Goal: Task Accomplishment & Management: Complete application form

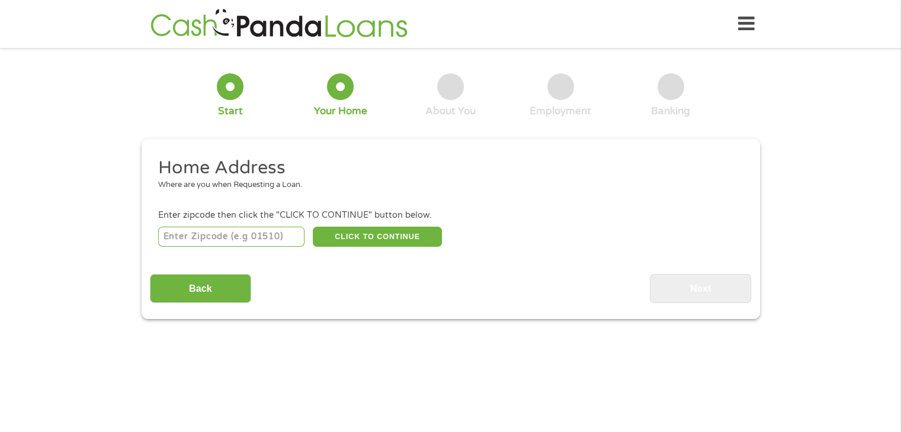
click at [251, 222] on li "Enter zipcode then click the "CLICK TO CONTINUE" button below. CLICK TO CONTINU…" at bounding box center [450, 229] width 601 height 40
click at [252, 242] on input "number" at bounding box center [231, 237] width 146 height 20
type input "72703"
click at [384, 232] on button "CLICK TO CONTINUE" at bounding box center [377, 237] width 129 height 20
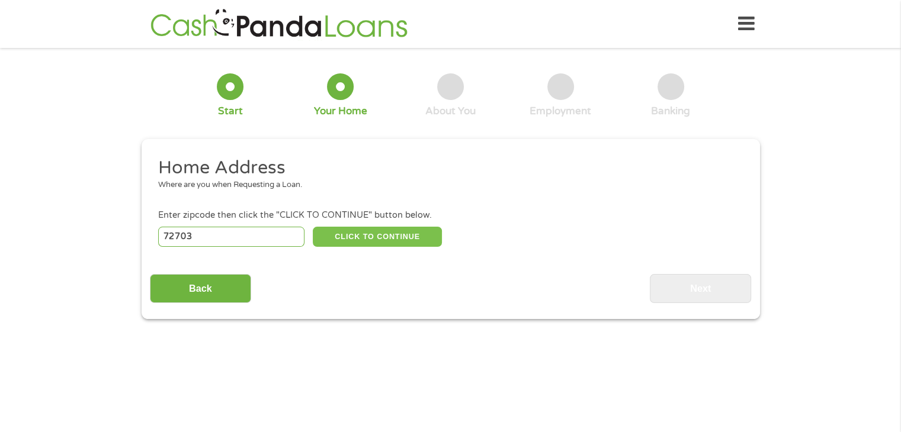
type input "72703"
type input "[GEOGRAPHIC_DATA]"
select select "[US_STATE]"
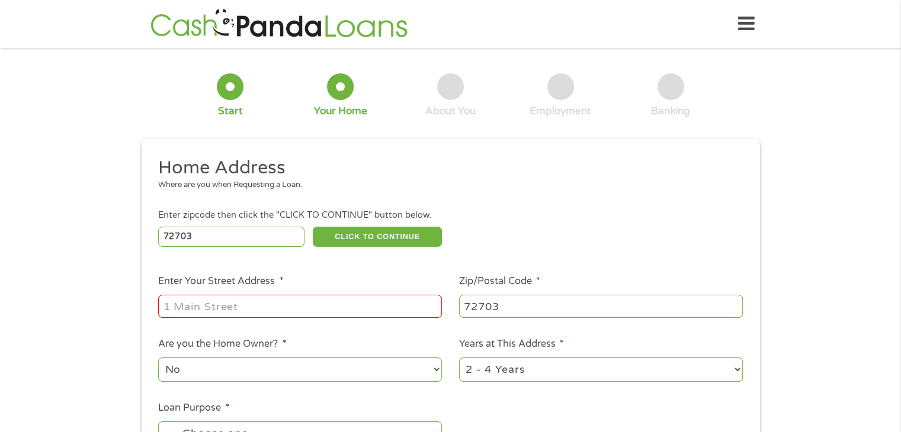
click at [377, 304] on input "Enter Your Street Address *" at bounding box center [300, 306] width 284 height 23
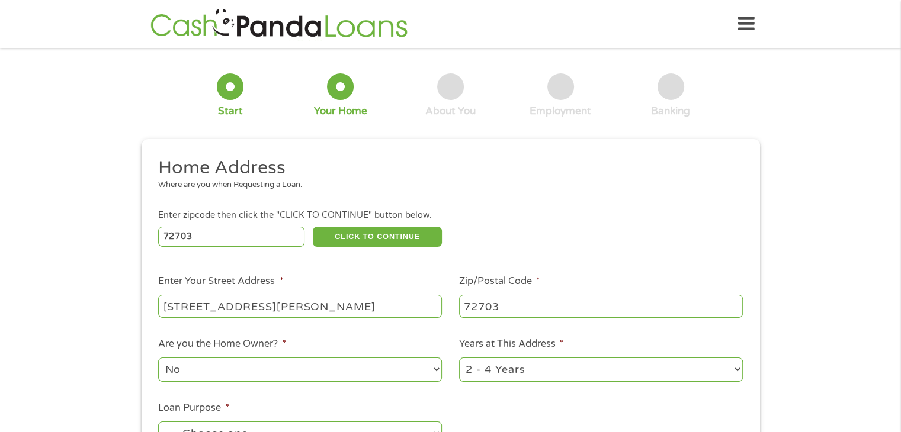
type input "[STREET_ADDRESS][PERSON_NAME]"
click at [738, 370] on select "1 Year or less 1 - 2 Years 2 - 4 Years Over 4 Years" at bounding box center [601, 370] width 284 height 24
select select "60months"
click at [459, 359] on select "1 Year or less 1 - 2 Years 2 - 4 Years Over 4 Years" at bounding box center [601, 370] width 284 height 24
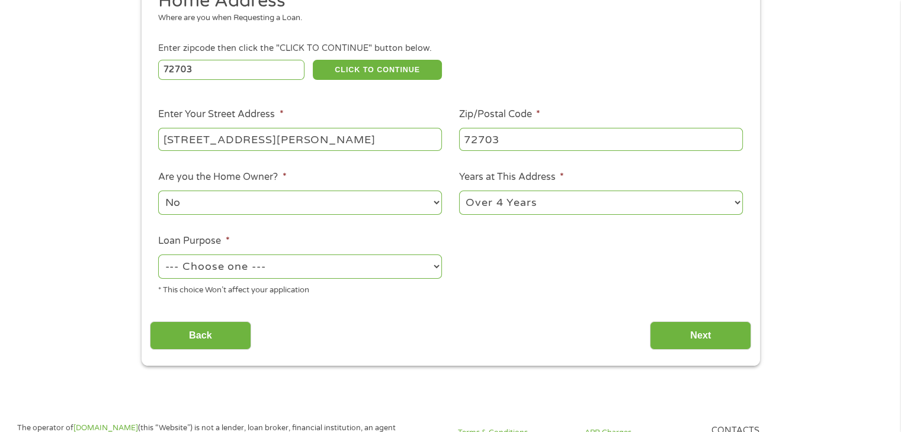
scroll to position [169, 0]
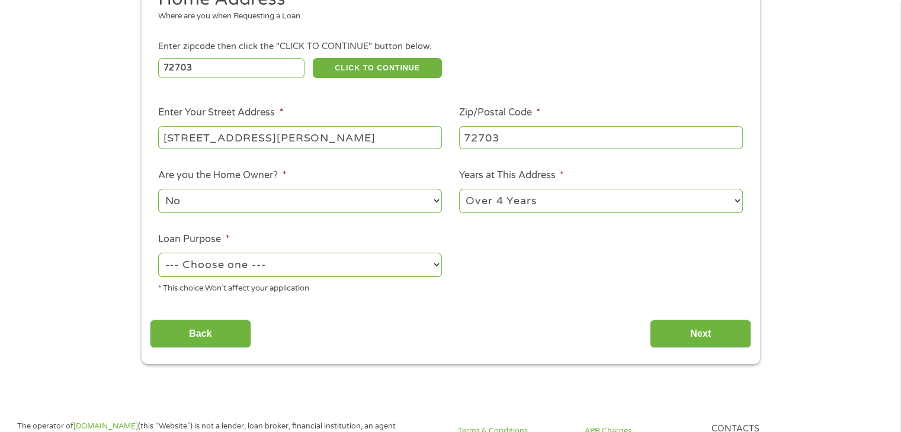
click at [436, 261] on select "--- Choose one --- Pay Bills Debt Consolidation Home Improvement Major Purchase…" at bounding box center [300, 265] width 284 height 24
click at [284, 265] on select "--- Choose one --- Pay Bills Debt Consolidation Home Improvement Major Purchase…" at bounding box center [300, 265] width 284 height 24
click at [435, 264] on select "--- Choose one --- Pay Bills Debt Consolidation Home Improvement Major Purchase…" at bounding box center [300, 265] width 284 height 24
select select "other"
click at [158, 254] on select "--- Choose one --- Pay Bills Debt Consolidation Home Improvement Major Purchase…" at bounding box center [300, 265] width 284 height 24
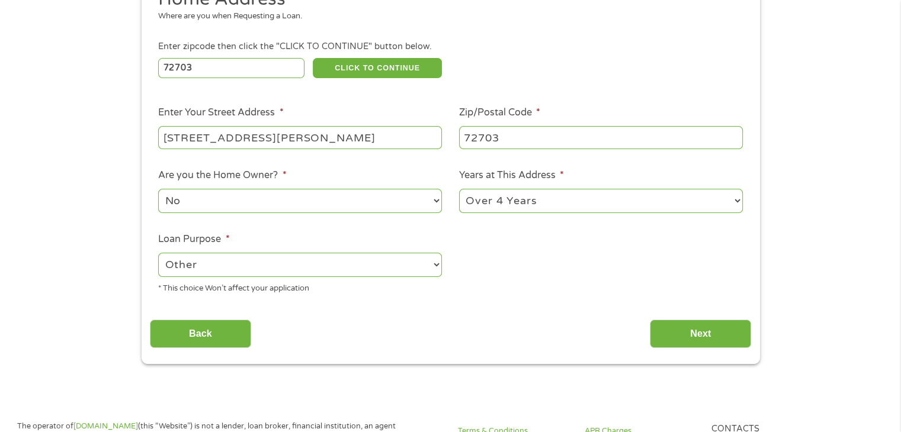
click at [679, 339] on input "Next" at bounding box center [700, 334] width 101 height 29
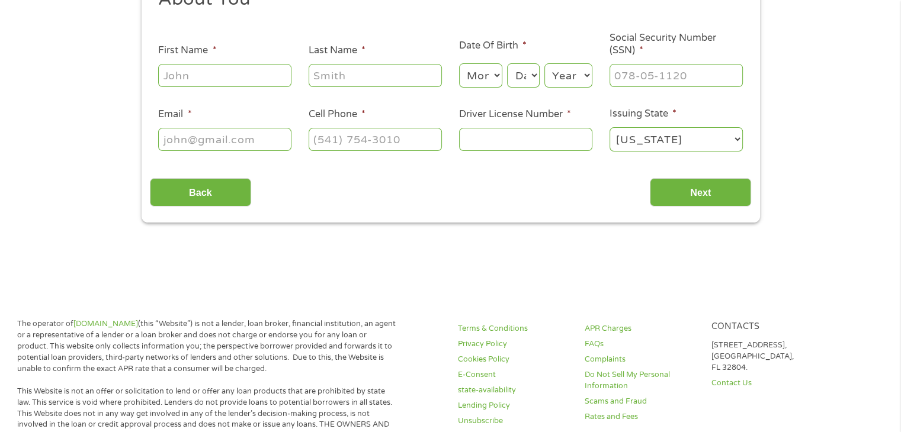
scroll to position [0, 0]
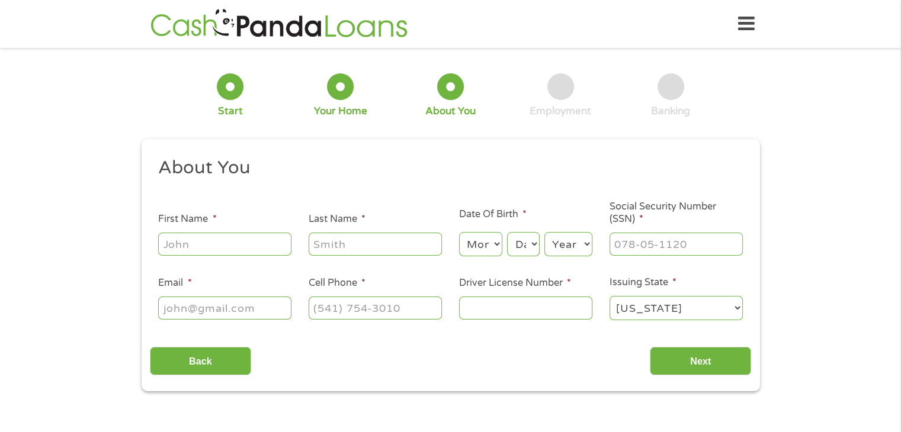
click at [231, 252] on input "First Name *" at bounding box center [224, 244] width 133 height 23
type input "[PERSON_NAME]"
click at [494, 247] on select "Month 1 2 3 4 5 6 7 8 9 10 11 12" at bounding box center [480, 244] width 43 height 24
select select "3"
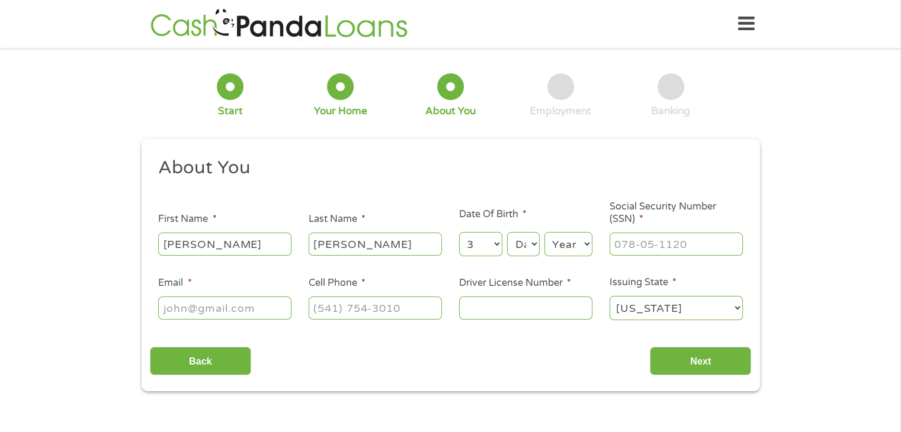
click at [459, 233] on select "Month 1 2 3 4 5 6 7 8 9 10 11 12" at bounding box center [480, 244] width 43 height 24
click at [535, 245] on select "Day 1 2 3 4 5 6 7 8 9 10 11 12 13 14 15 16 17 18 19 20 21 22 23 24 25 26 27 28 …" at bounding box center [523, 244] width 32 height 24
select select "11"
click at [507, 233] on select "Day 1 2 3 4 5 6 7 8 9 10 11 12 13 14 15 16 17 18 19 20 21 22 23 24 25 26 27 28 …" at bounding box center [523, 244] width 32 height 24
click at [587, 246] on select "Year [DATE] 2006 2005 2004 2003 2002 2001 2000 1999 1998 1997 1996 1995 1994 19…" at bounding box center [568, 244] width 48 height 24
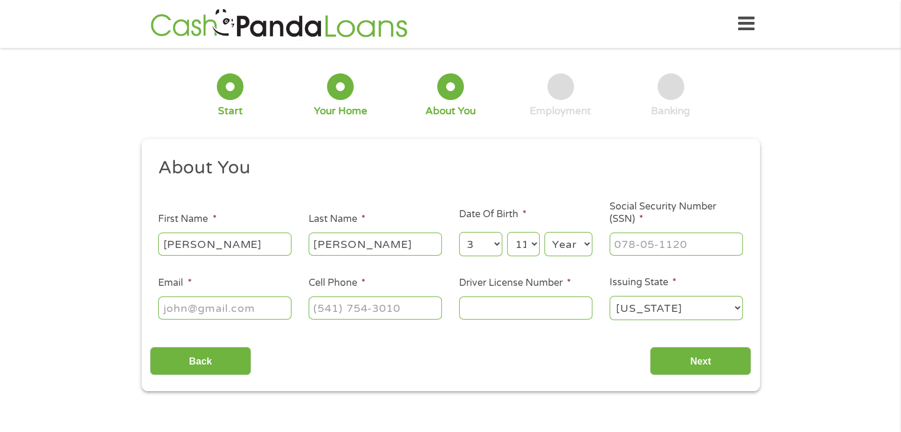
select select "1982"
click at [544, 233] on select "Year [DATE] 2006 2005 2004 2003 2002 2001 2000 1999 1998 1997 1996 1995 1994 19…" at bounding box center [568, 244] width 48 height 24
click at [632, 251] on input "___-__-____" at bounding box center [675, 244] width 133 height 23
type input "429-49-8633"
click at [210, 309] on input "Email *" at bounding box center [224, 308] width 133 height 23
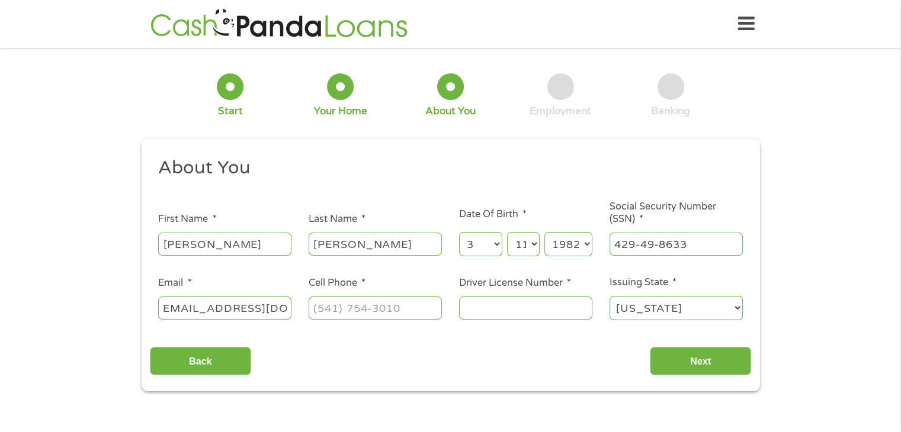
scroll to position [0, 16]
type input "[EMAIL_ADDRESS][DOMAIN_NAME]"
type input "[PHONE_NUMBER]"
click at [514, 317] on input "Driver License Number *" at bounding box center [525, 308] width 133 height 23
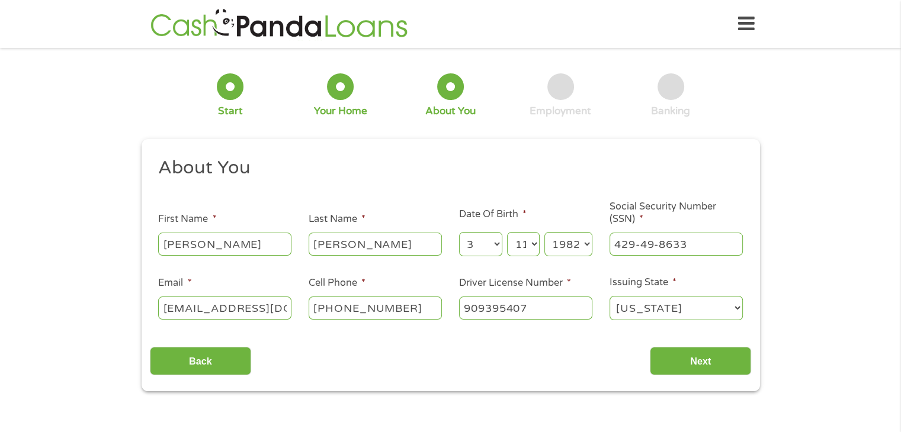
type input "909395407"
click at [672, 366] on input "Next" at bounding box center [700, 361] width 101 height 29
click at [438, 148] on div "This field is hidden when viewing the form gclid EAIaIQobChMIxrW0x6nvjwMVNIbCCB…" at bounding box center [451, 265] width 618 height 253
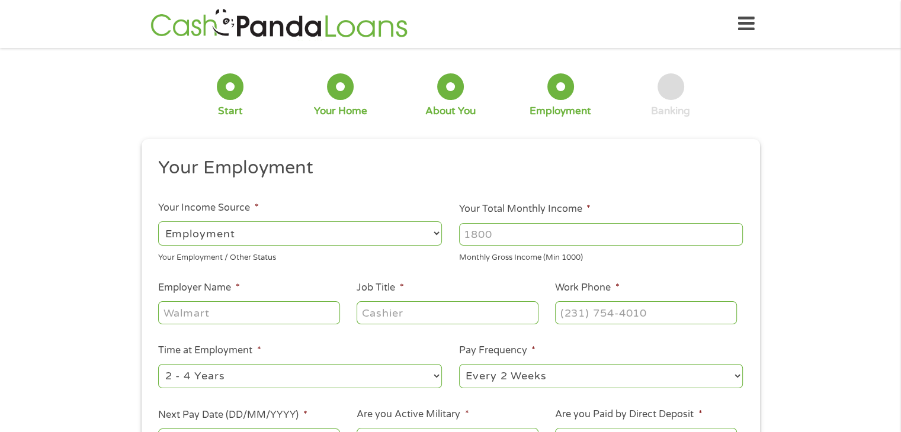
scroll to position [5, 5]
click at [435, 233] on select "--- Choose one --- Employment [DEMOGRAPHIC_DATA] Benefits" at bounding box center [300, 233] width 284 height 24
click at [158, 221] on select "--- Choose one --- Employment [DEMOGRAPHIC_DATA] Benefits" at bounding box center [300, 233] width 284 height 24
click at [733, 232] on input "1000" at bounding box center [601, 234] width 284 height 23
click at [733, 232] on input "1001" at bounding box center [601, 234] width 284 height 23
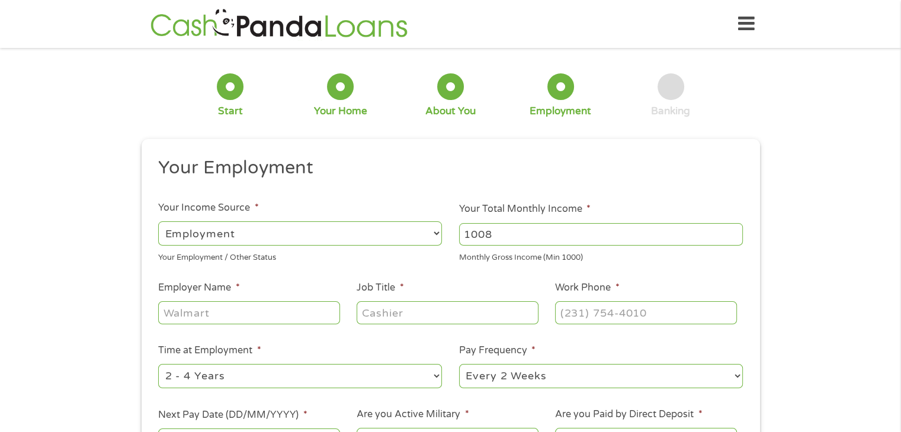
drag, startPoint x: 733, startPoint y: 238, endPoint x: 644, endPoint y: 233, distance: 89.6
click at [644, 233] on input "1008" at bounding box center [601, 234] width 284 height 23
type input "1"
type input "2900"
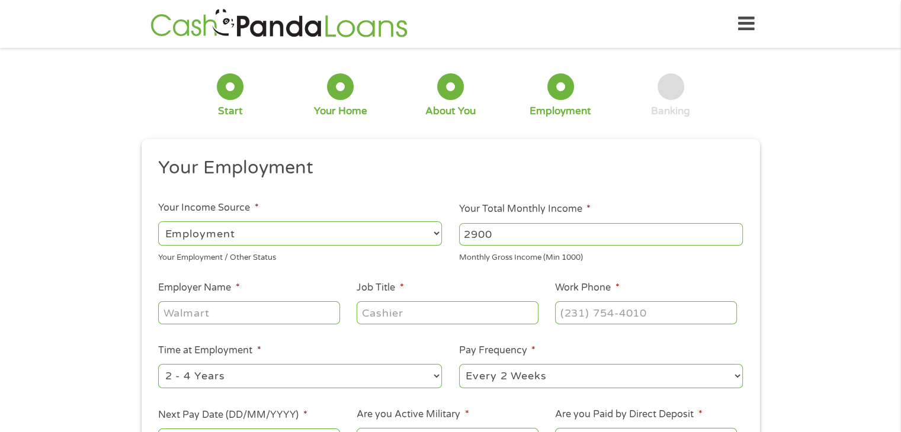
click at [298, 314] on input "Employer Name *" at bounding box center [248, 312] width 181 height 23
type input "[GEOGRAPHIC_DATA]"
click at [372, 306] on input "Job Title *" at bounding box center [446, 312] width 181 height 23
type input "Behavioral Specialist"
click at [581, 312] on input "(___) ___-____" at bounding box center [645, 312] width 181 height 23
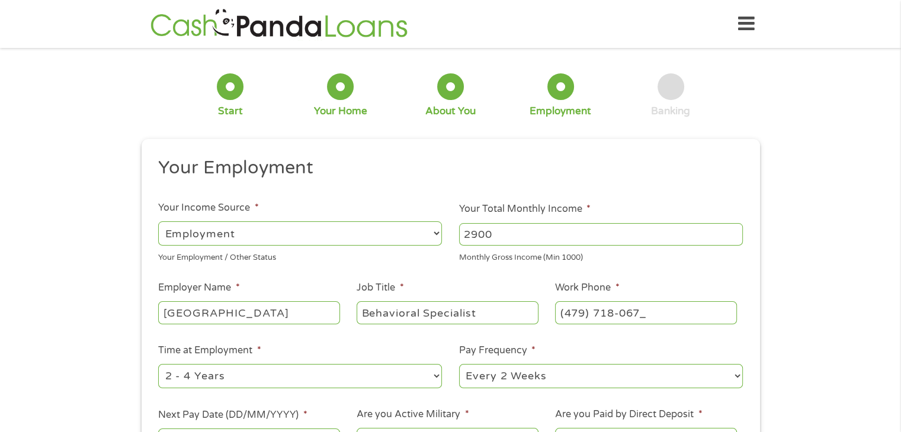
type input "[PHONE_NUMBER]"
click at [436, 373] on select "--- Choose one --- 1 Year or less 1 - 2 Years 2 - 4 Years Over 4 Years" at bounding box center [300, 376] width 284 height 24
select select "60months"
click at [158, 365] on select "--- Choose one --- 1 Year or less 1 - 2 Years 2 - 4 Years Over 4 Years" at bounding box center [300, 376] width 284 height 24
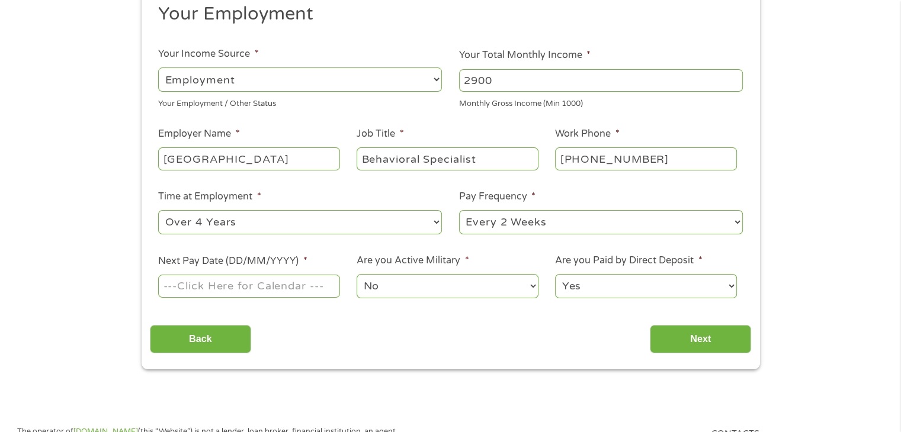
scroll to position [155, 0]
click at [734, 220] on select "--- Choose one --- Every 2 Weeks Every Week Monthly Semi-Monthly" at bounding box center [601, 222] width 284 height 24
click at [459, 210] on select "--- Choose one --- Every 2 Weeks Every Week Monthly Semi-Monthly" at bounding box center [601, 222] width 284 height 24
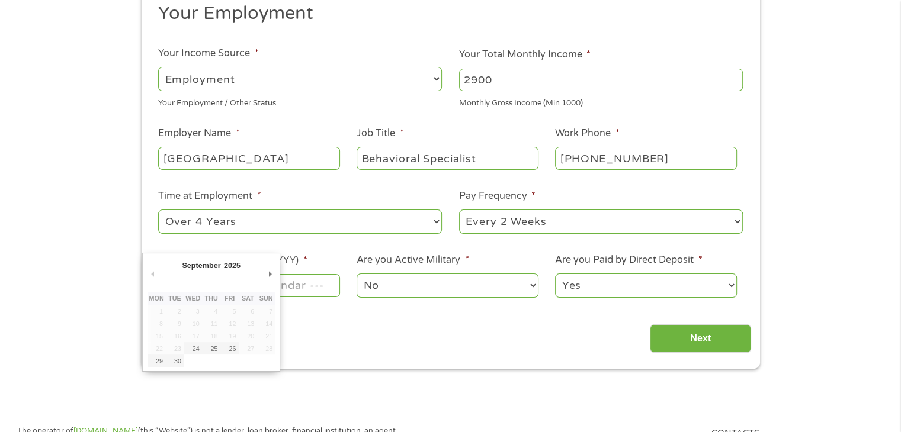
click at [287, 287] on input "Next Pay Date (DD/MM/YYYY) *" at bounding box center [248, 285] width 181 height 23
type input "[DATE]"
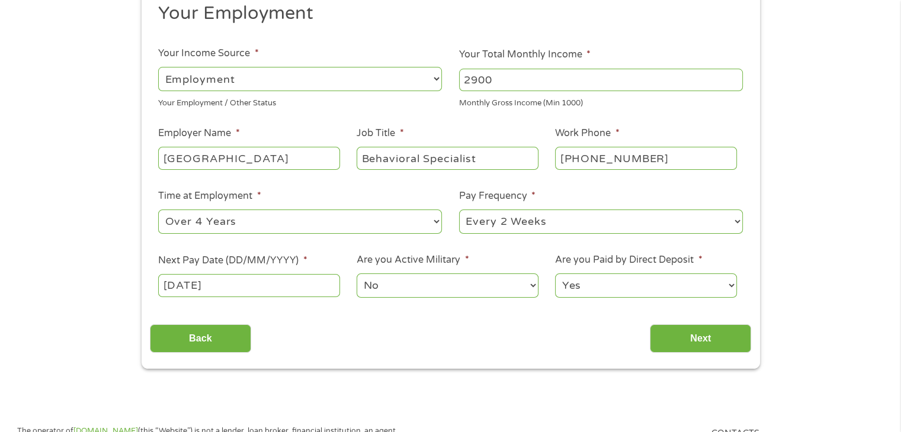
click at [606, 342] on div "Back Next" at bounding box center [450, 334] width 601 height 37
click at [692, 342] on input "Next" at bounding box center [700, 339] width 101 height 29
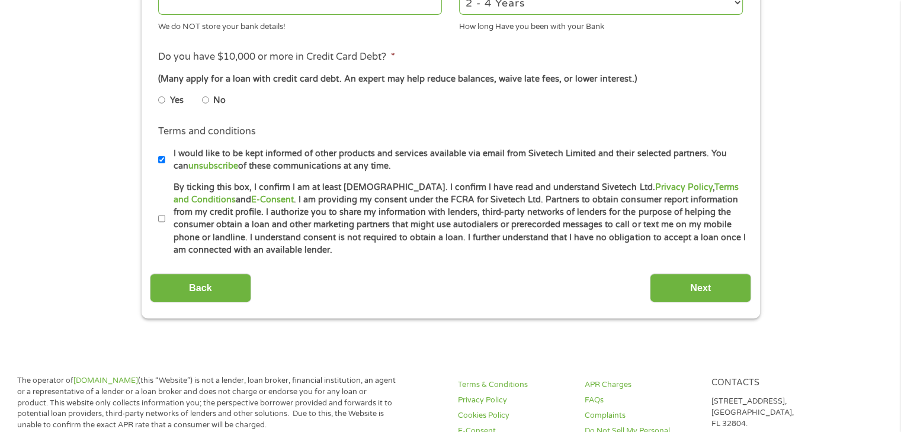
scroll to position [499, 0]
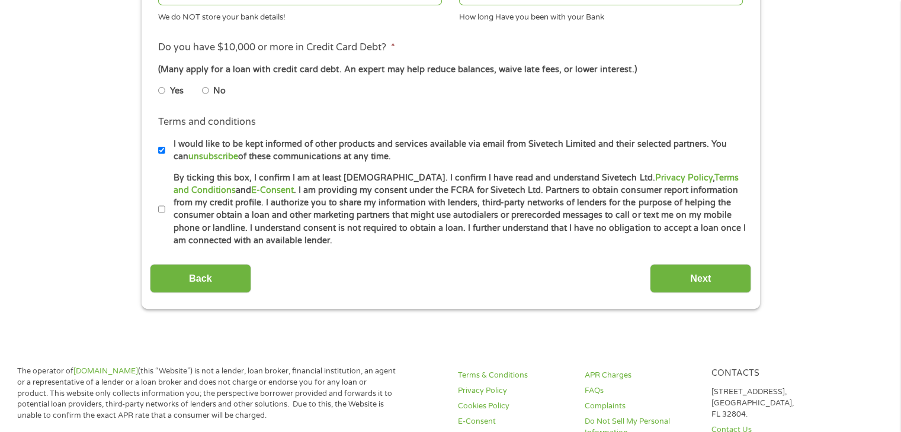
click at [159, 207] on input "By ticking this box, I confirm I am at least [DEMOGRAPHIC_DATA]. I confirm I ha…" at bounding box center [161, 209] width 7 height 19
checkbox input "true"
click at [206, 92] on input "No" at bounding box center [205, 90] width 7 height 19
radio input "true"
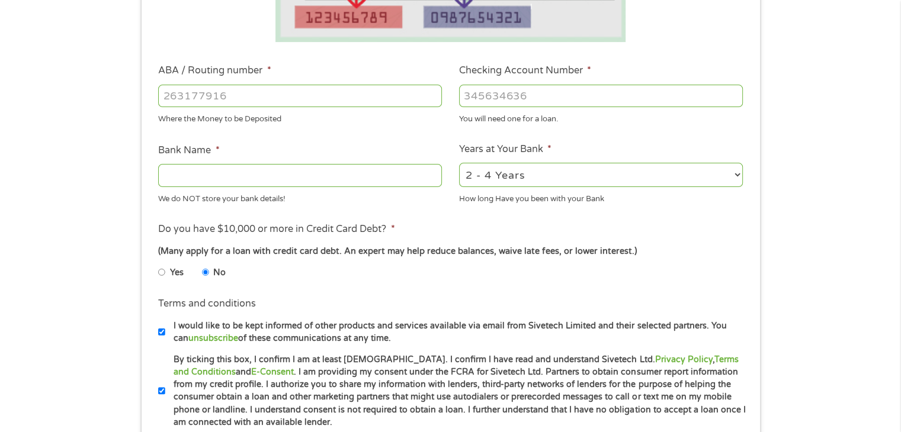
scroll to position [316, 0]
click at [201, 98] on input "ABA / Routing number *" at bounding box center [300, 97] width 284 height 23
type input "082900872"
type input "ARVEST BANKFAYETTEVILLE"
type input "082900872"
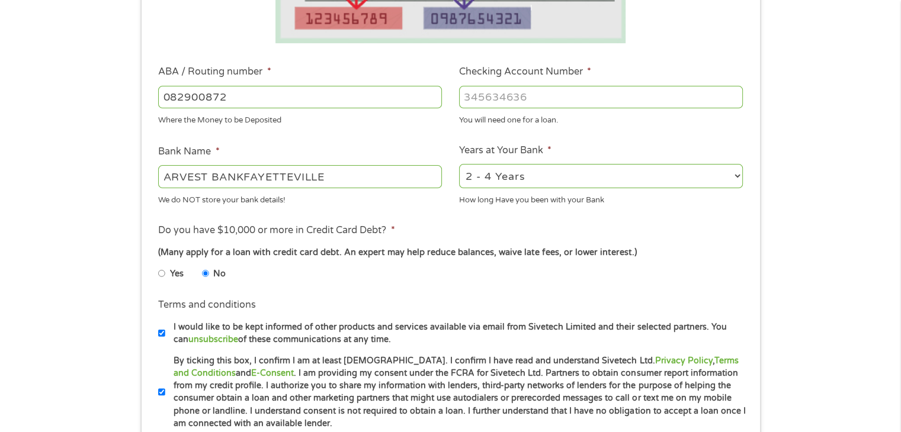
click at [473, 104] on input "Checking Account Number *" at bounding box center [601, 97] width 284 height 23
type input "1000033264"
click at [507, 178] on select "2 - 4 Years 6 - 12 Months 1 - 2 Years Over 4 Years" at bounding box center [601, 176] width 284 height 24
select select "60months"
click at [459, 164] on select "2 - 4 Years 6 - 12 Months 1 - 2 Years Over 4 Years" at bounding box center [601, 176] width 284 height 24
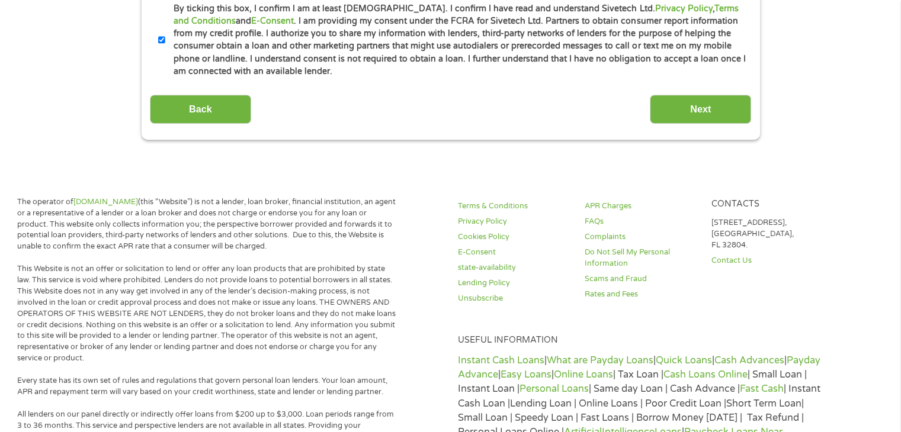
scroll to position [669, 0]
click at [666, 105] on input "Next" at bounding box center [700, 108] width 101 height 29
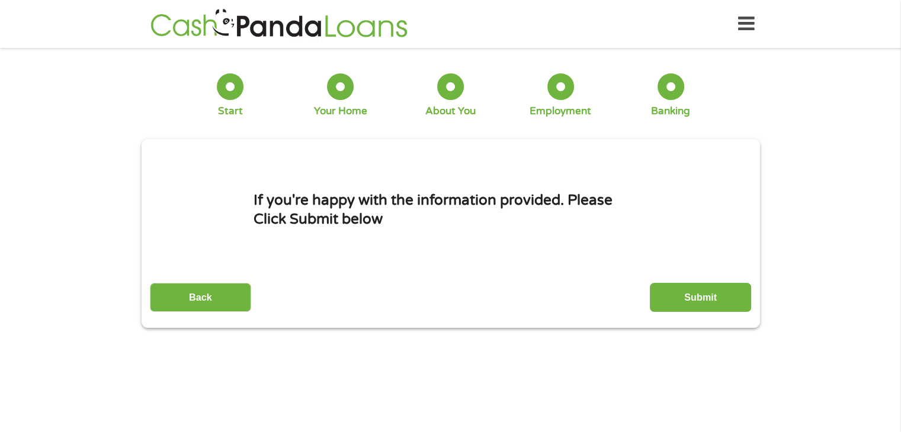
click at [677, 297] on input "Submit" at bounding box center [700, 297] width 101 height 29
